Goal: Task Accomplishment & Management: Complete application form

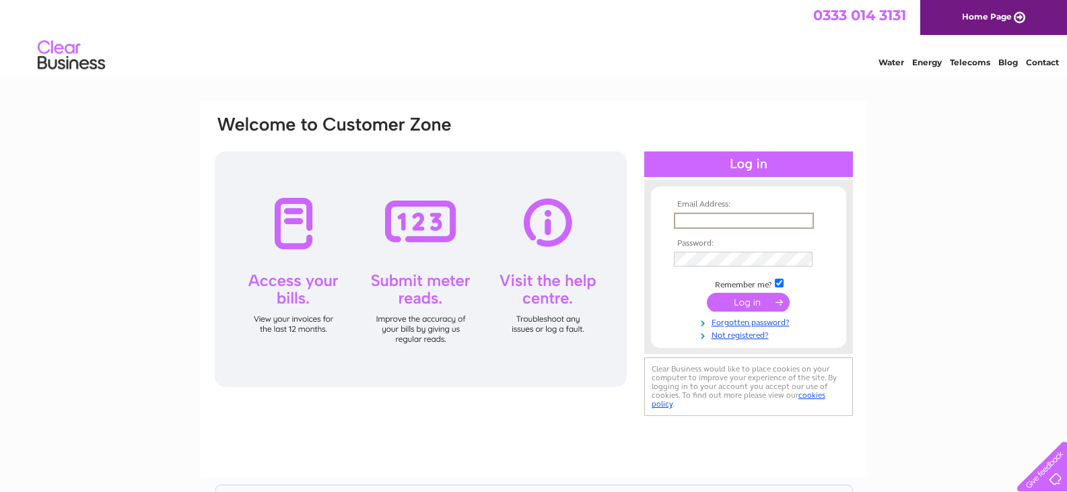
type input "[EMAIL_ADDRESS][DOMAIN_NAME]"
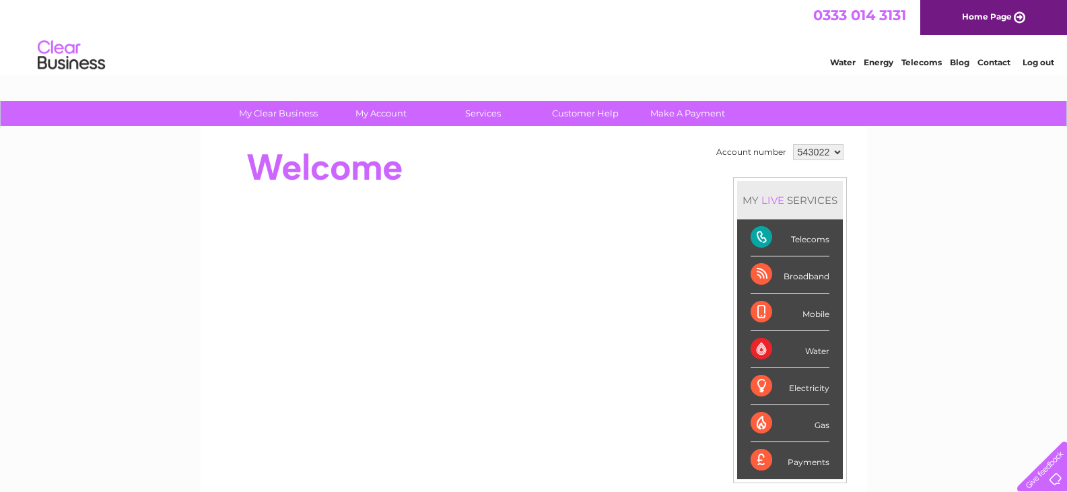
click at [1047, 63] on link "Log out" at bounding box center [1039, 62] width 32 height 10
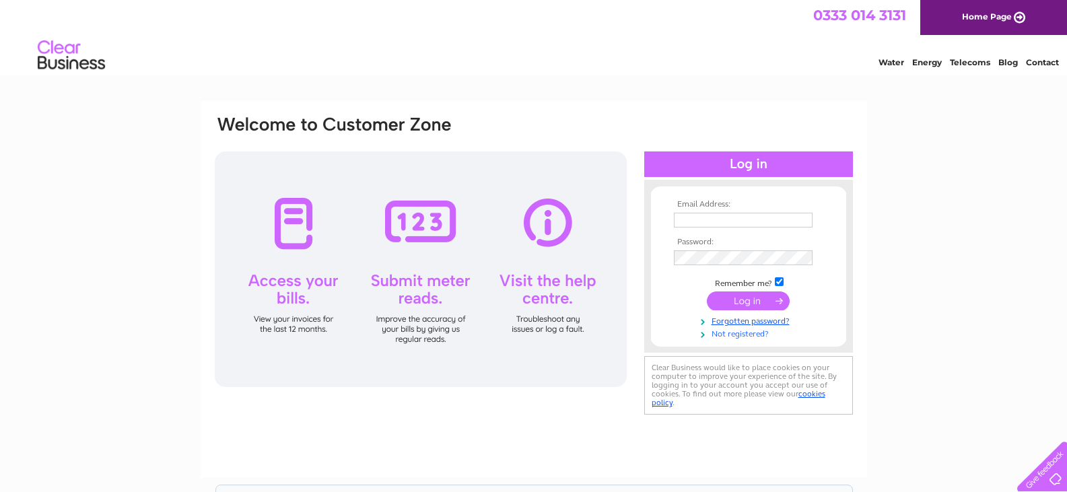
click at [741, 337] on link "Not registered?" at bounding box center [750, 333] width 153 height 13
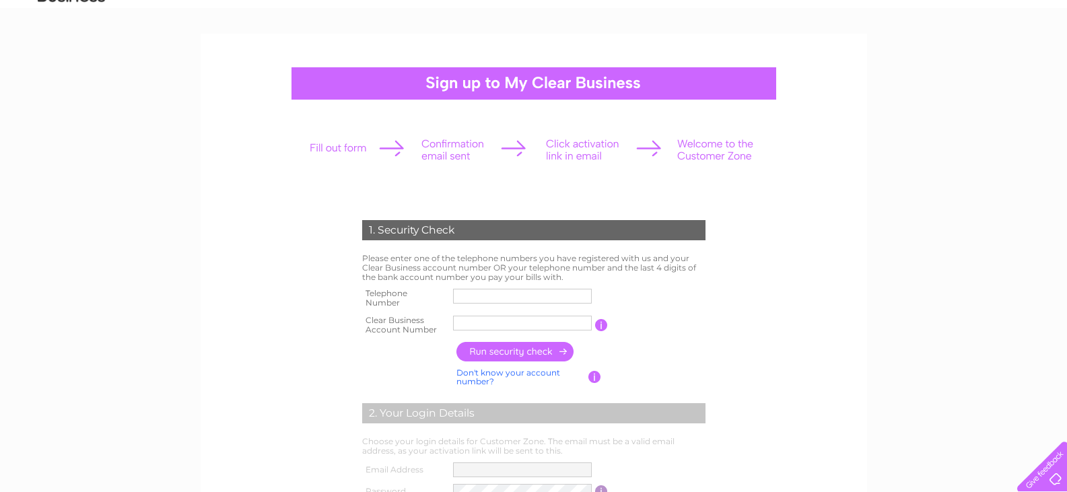
scroll to position [135, 0]
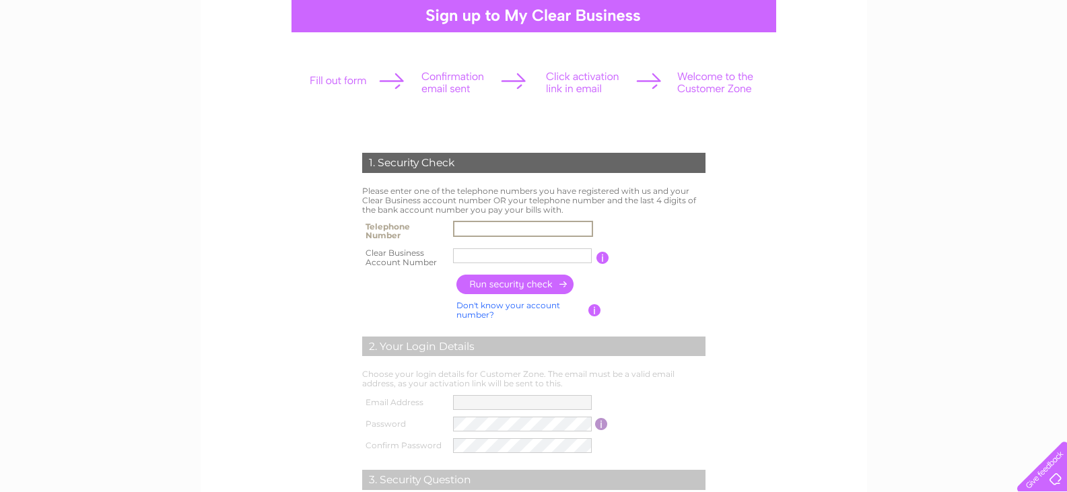
click at [527, 228] on input "text" at bounding box center [523, 229] width 140 height 16
type input "0161"
